Goal: Task Accomplishment & Management: Use online tool/utility

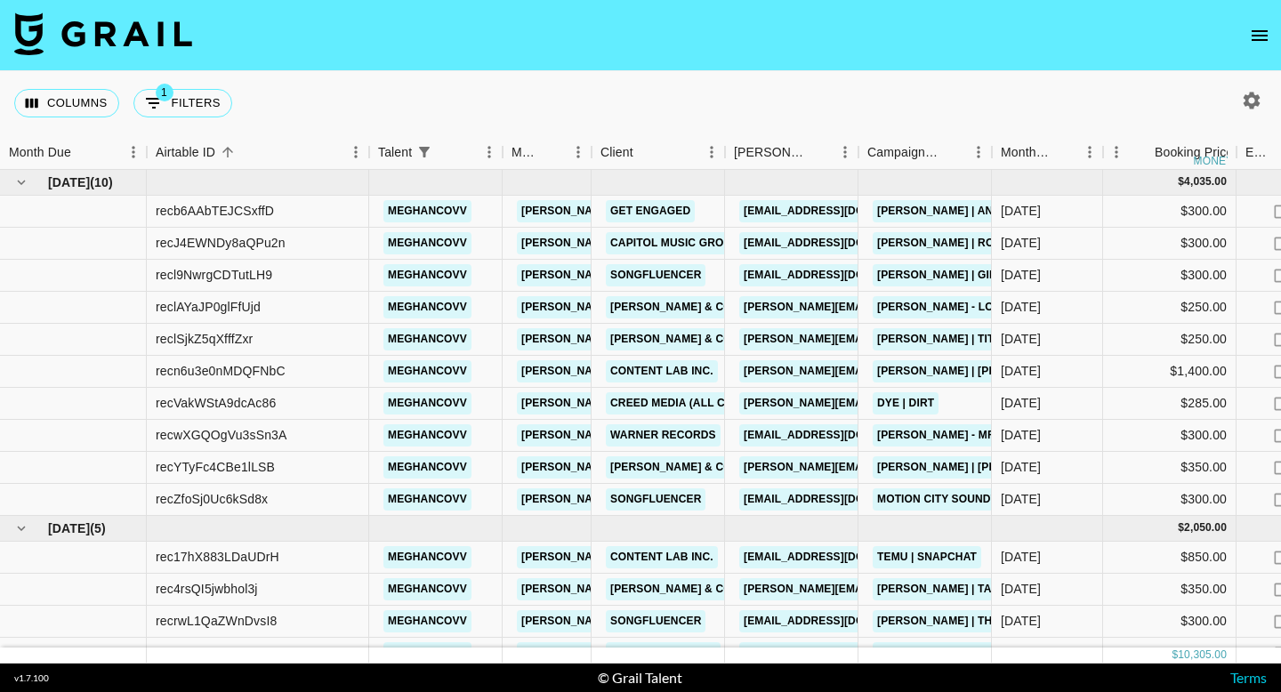
click at [1246, 104] on icon "button" at bounding box center [1252, 100] width 17 height 17
select select "[DATE]"
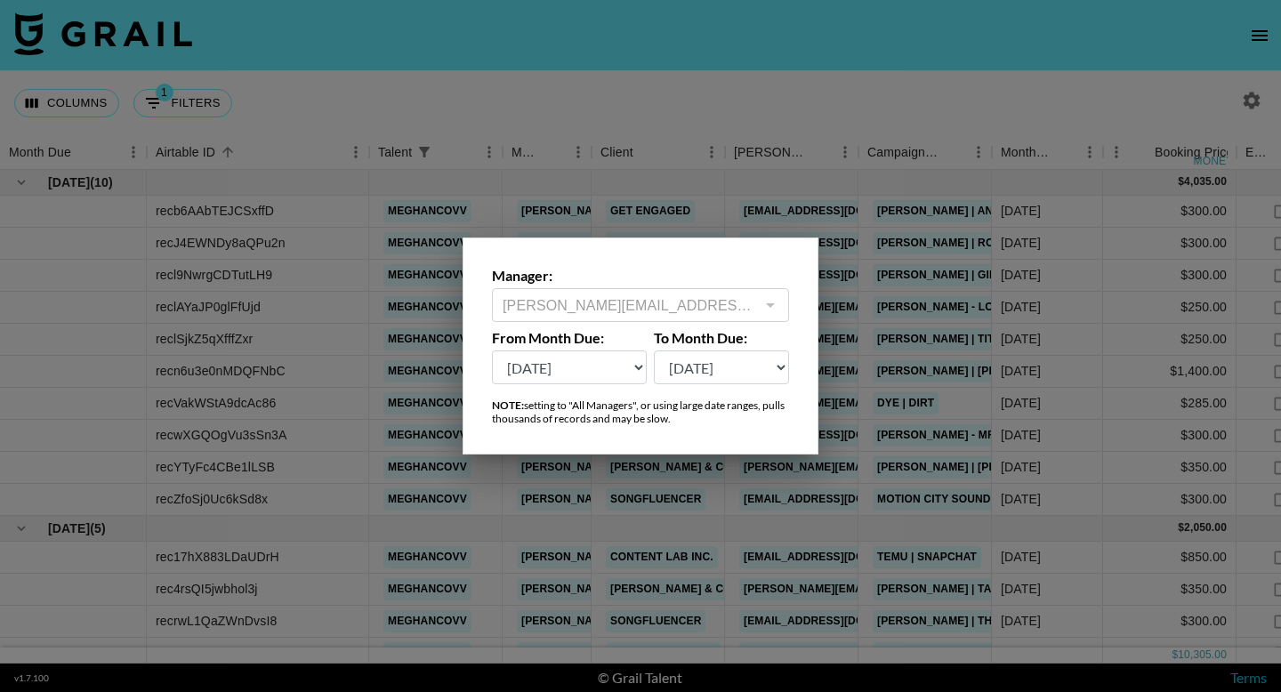
type input "[PERSON_NAME][EMAIL_ADDRESS][DOMAIN_NAME]"
click at [540, 367] on select "[DATE] Aug '[DATE] Jun '[DATE] Apr '[DATE] Feb '[DATE] Dec '[DATE] Oct '[DATE] …" at bounding box center [569, 368] width 155 height 34
click at [492, 351] on select "[DATE] Aug '[DATE] Jun '[DATE] Apr '[DATE] Feb '[DATE] Dec '[DATE] Oct '[DATE] …" at bounding box center [569, 368] width 155 height 34
click at [617, 44] on div at bounding box center [640, 346] width 1281 height 692
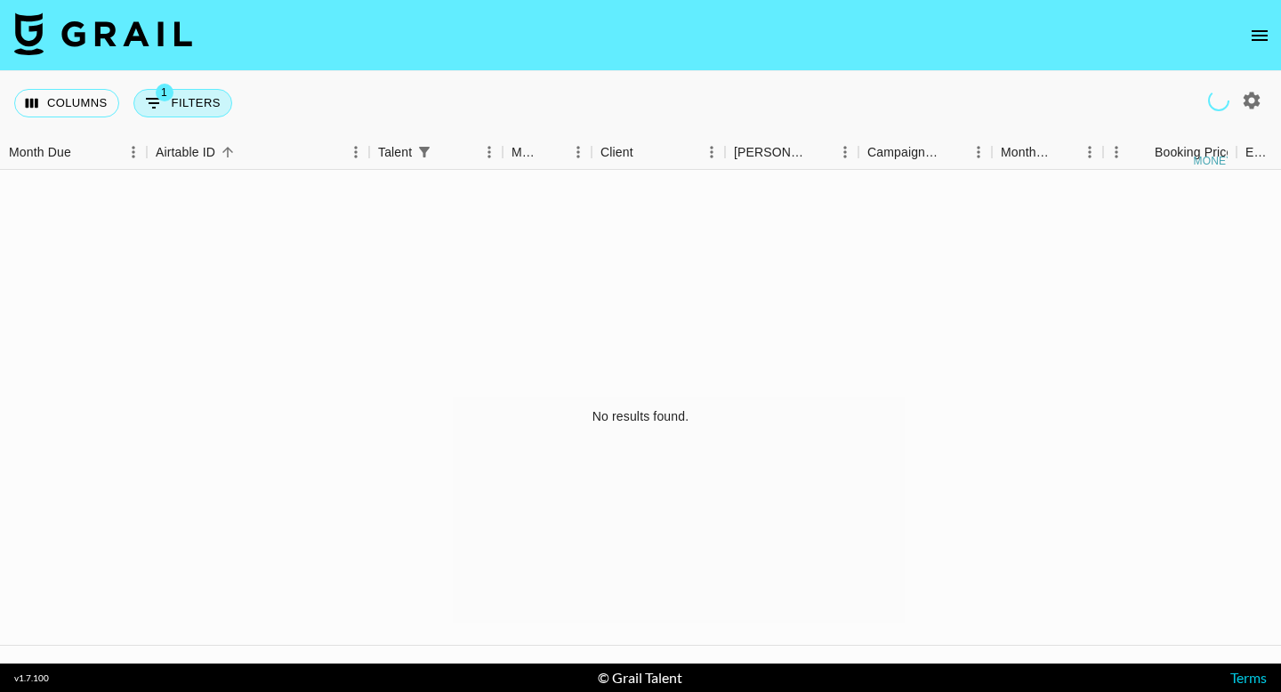
click at [197, 97] on button "1 Filters" at bounding box center [182, 103] width 99 height 28
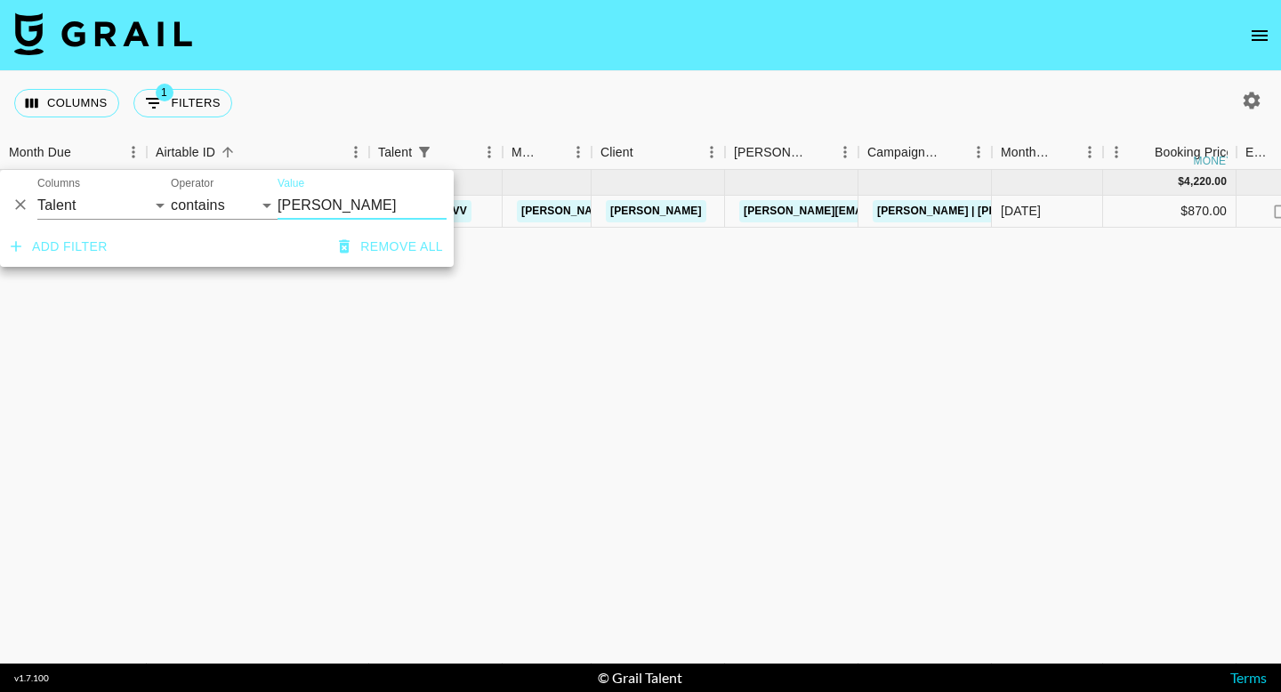
click at [21, 202] on icon "Delete" at bounding box center [21, 205] width 18 height 18
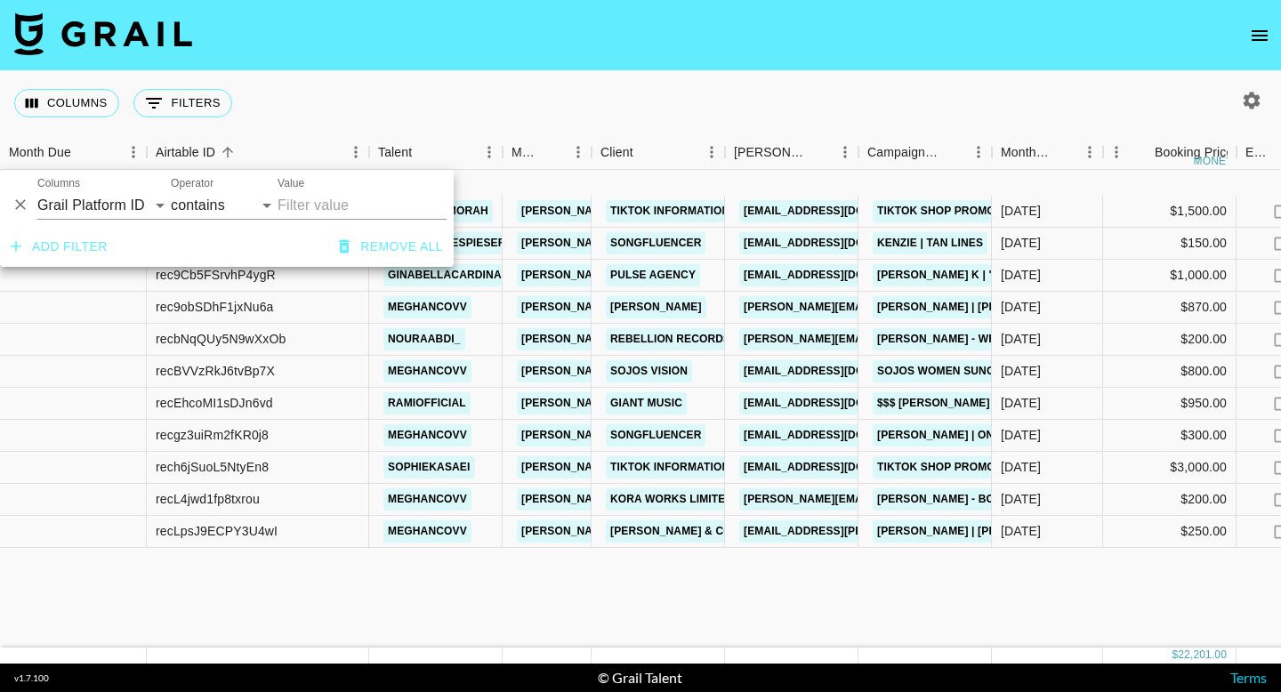
click at [21, 202] on icon "Delete" at bounding box center [20, 205] width 11 height 11
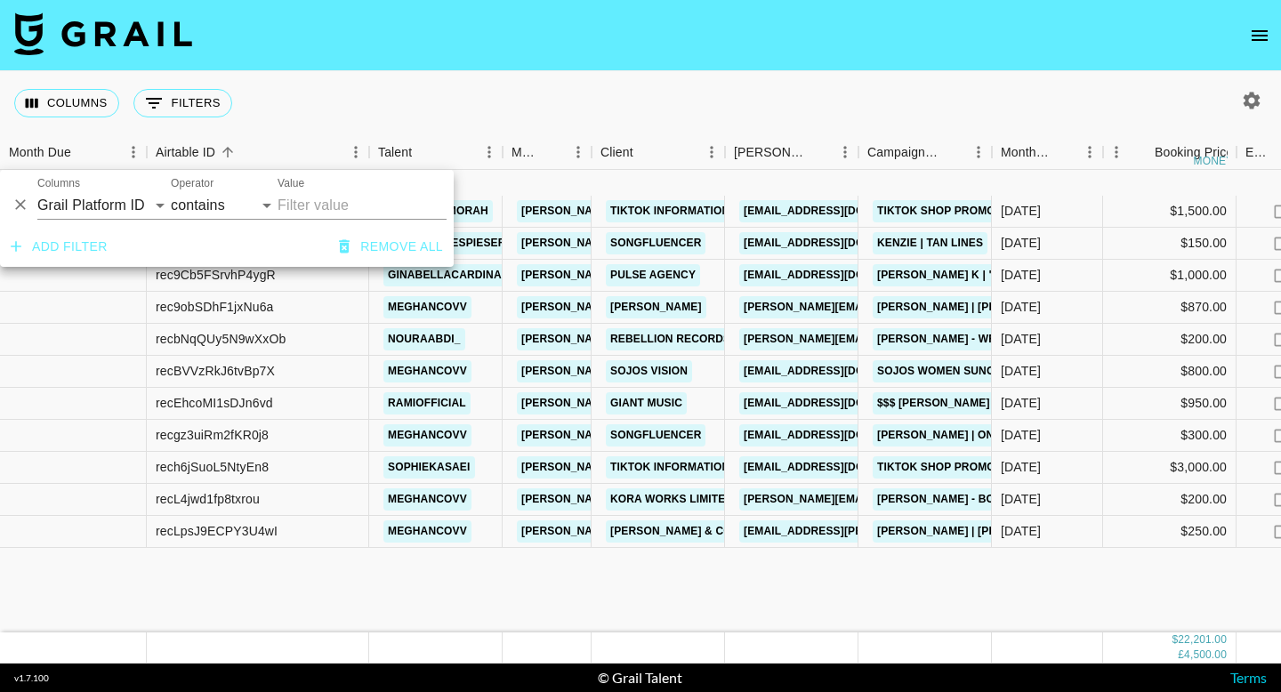
click at [318, 102] on div "Columns 0 Filters + Booking" at bounding box center [640, 103] width 1281 height 64
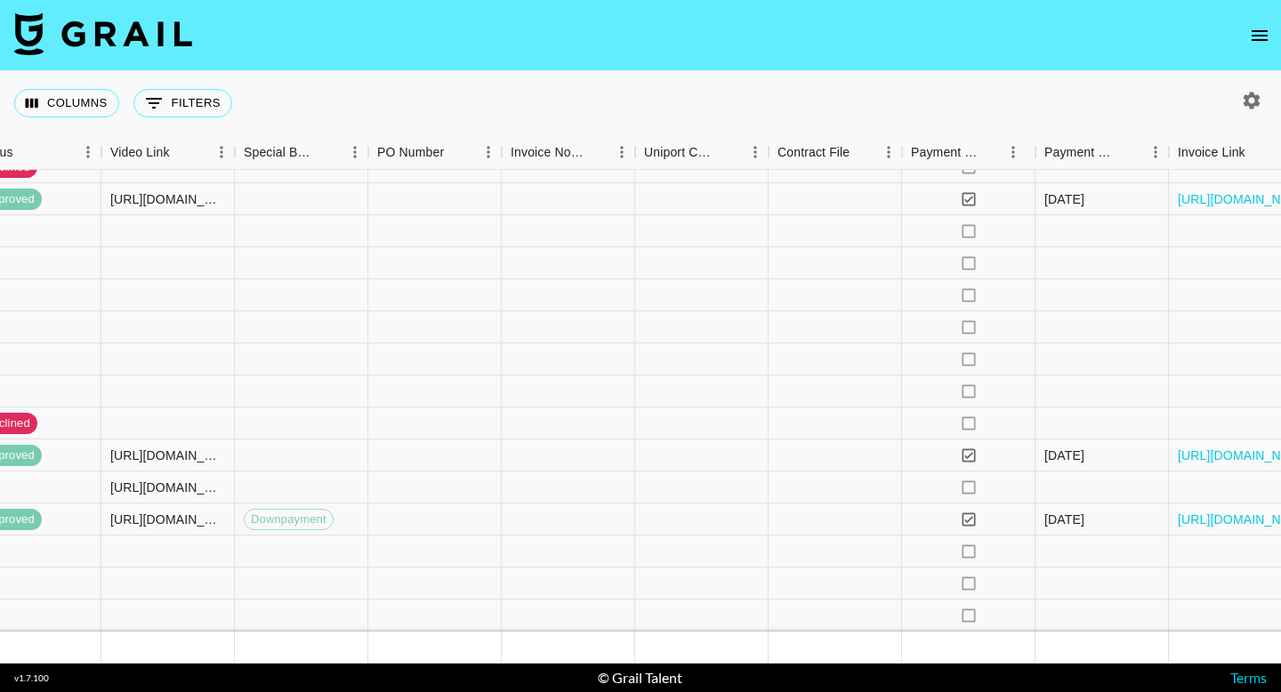
scroll to position [50, 1584]
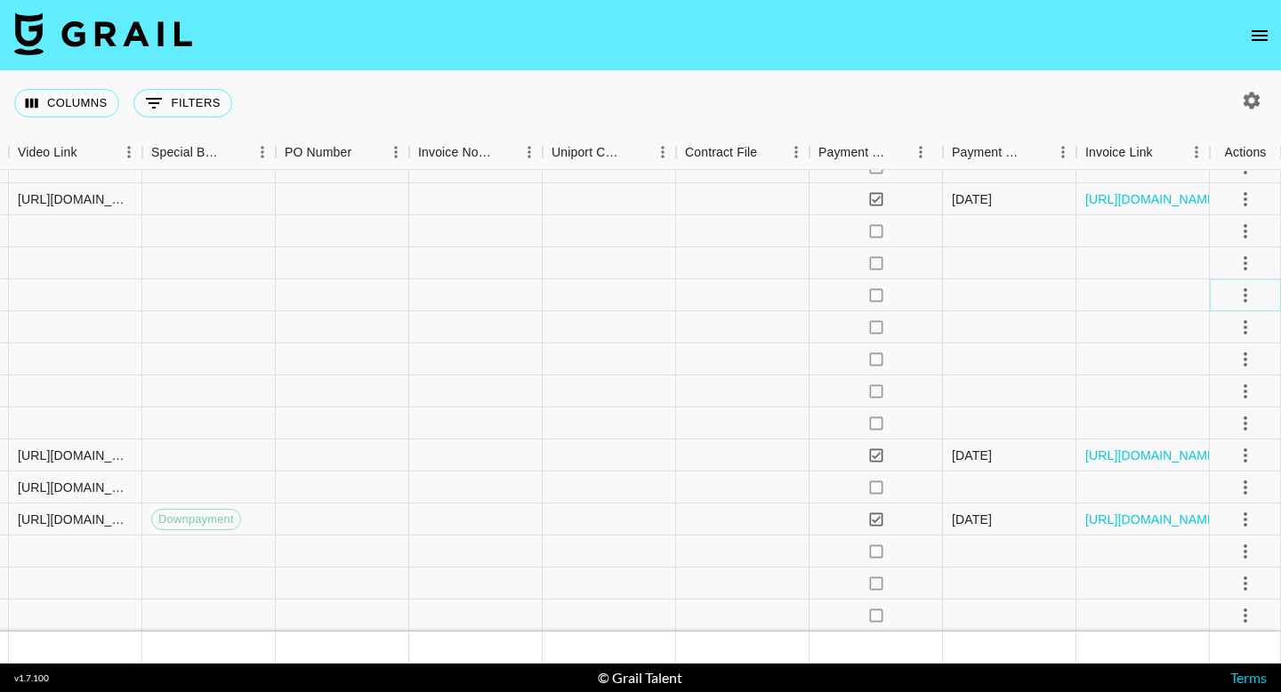
click at [1246, 289] on icon "select merge strategy" at bounding box center [1246, 295] width 4 height 14
click at [1220, 335] on li "Confirm" at bounding box center [1223, 334] width 116 height 32
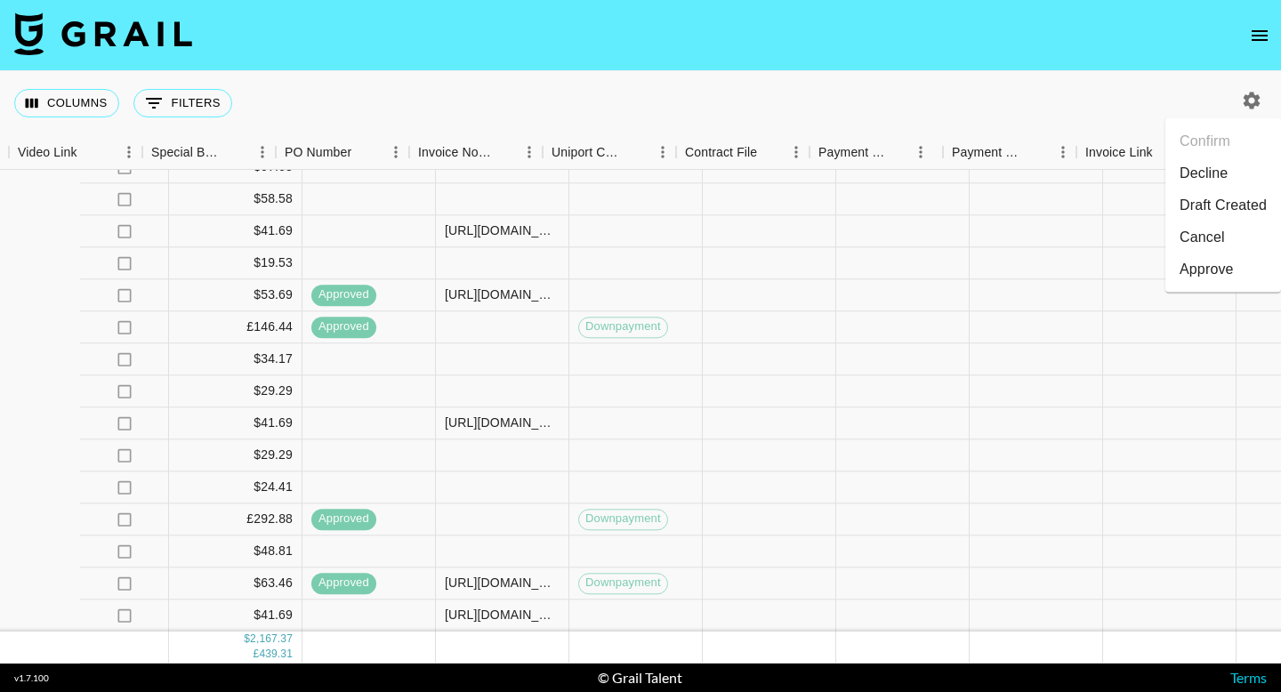
scroll to position [466, 1584]
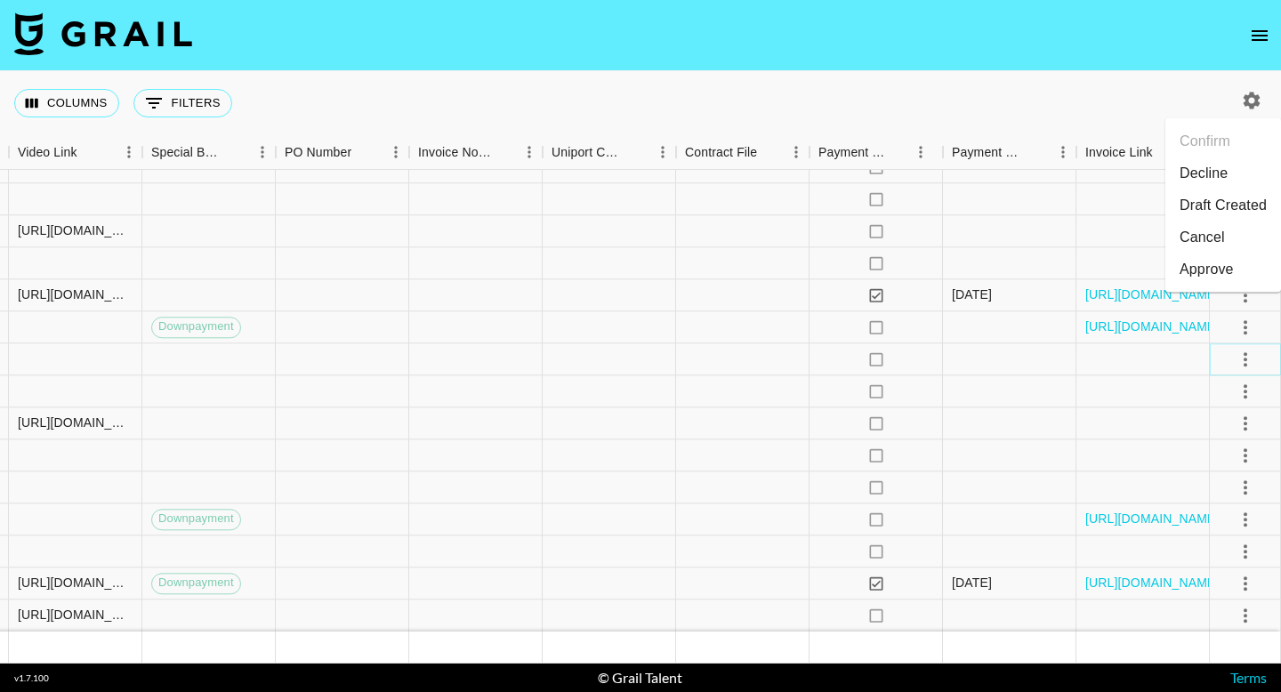
click at [1230, 358] on button "select merge strategy" at bounding box center [1245, 359] width 30 height 30
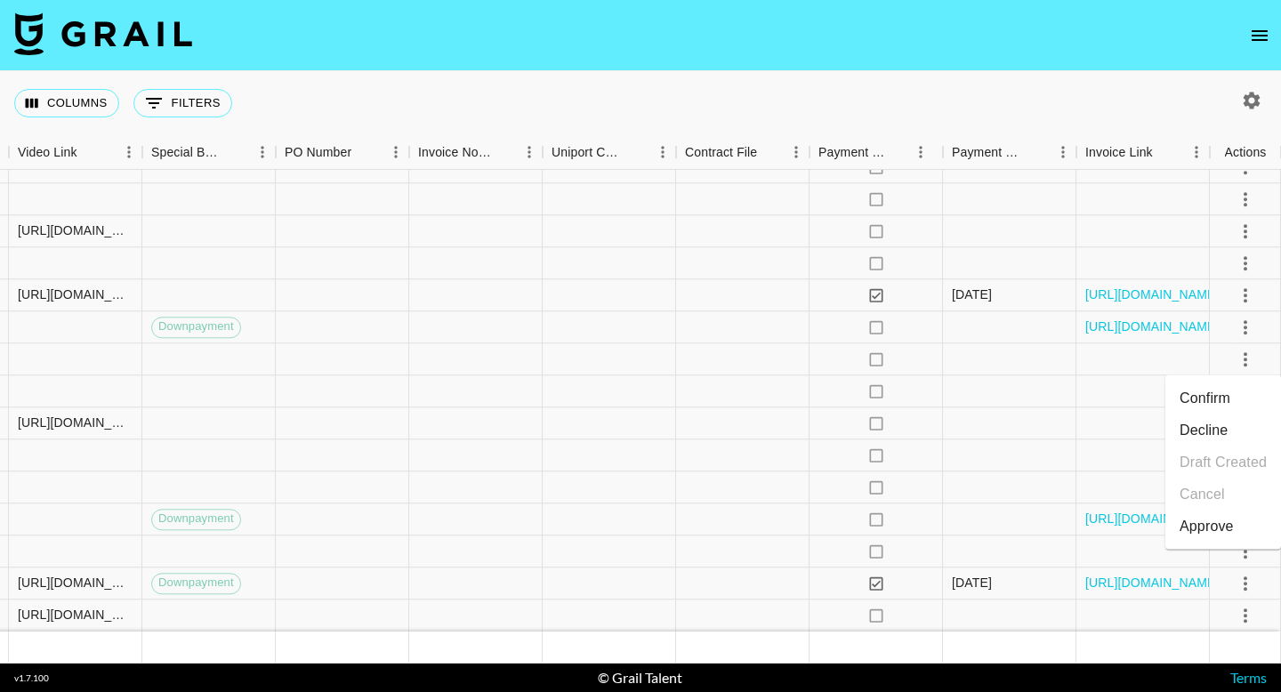
scroll to position [465, 1584]
click at [1208, 401] on li "Confirm" at bounding box center [1223, 399] width 116 height 32
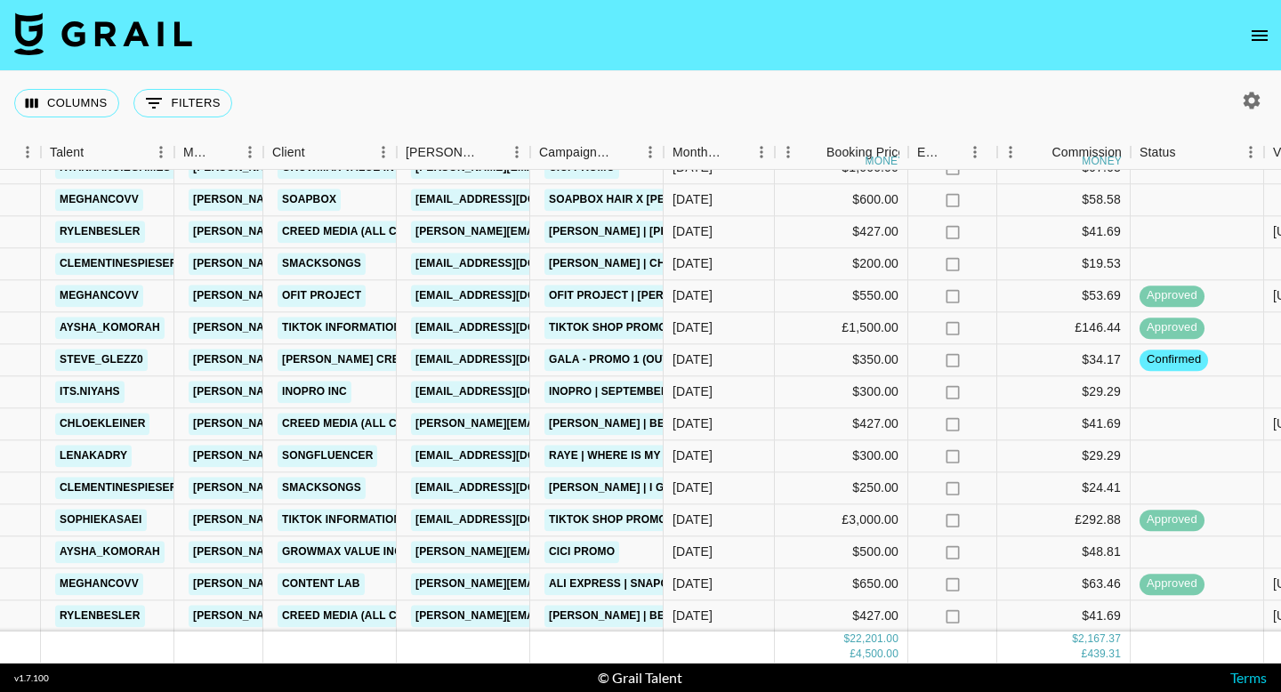
scroll to position [465, 324]
